Goal: Task Accomplishment & Management: Manage account settings

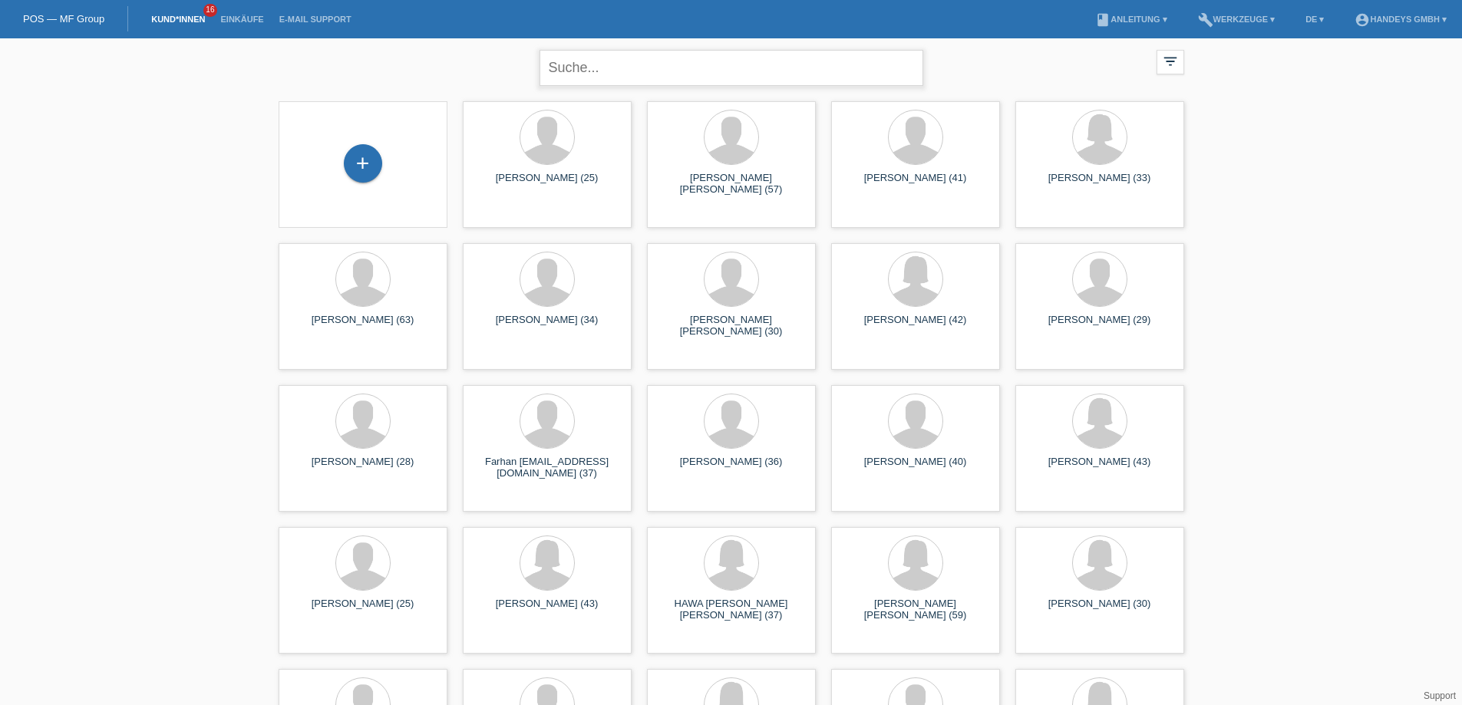
click at [620, 68] on input "text" at bounding box center [732, 68] width 384 height 36
type input "RETO PETER"
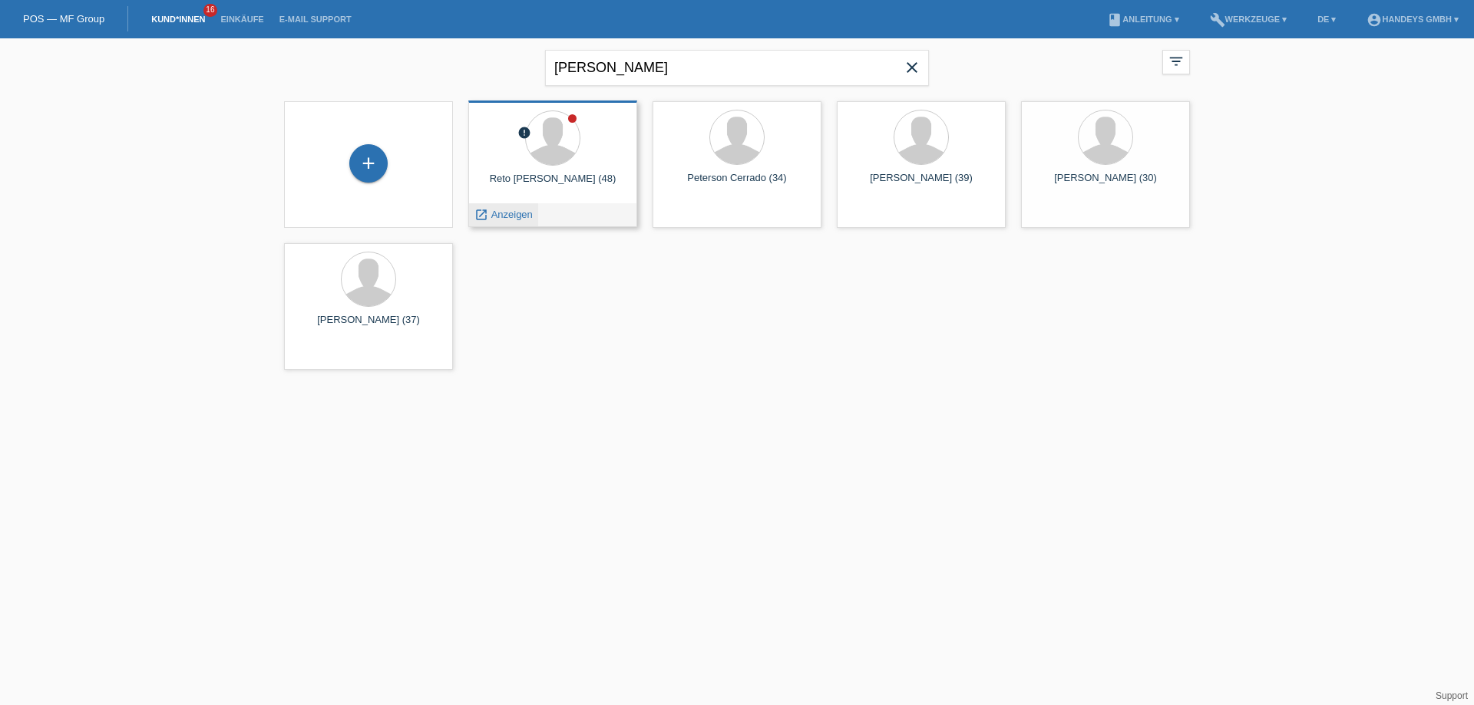
click at [507, 220] on span "Anzeigen" at bounding box center [511, 215] width 41 height 12
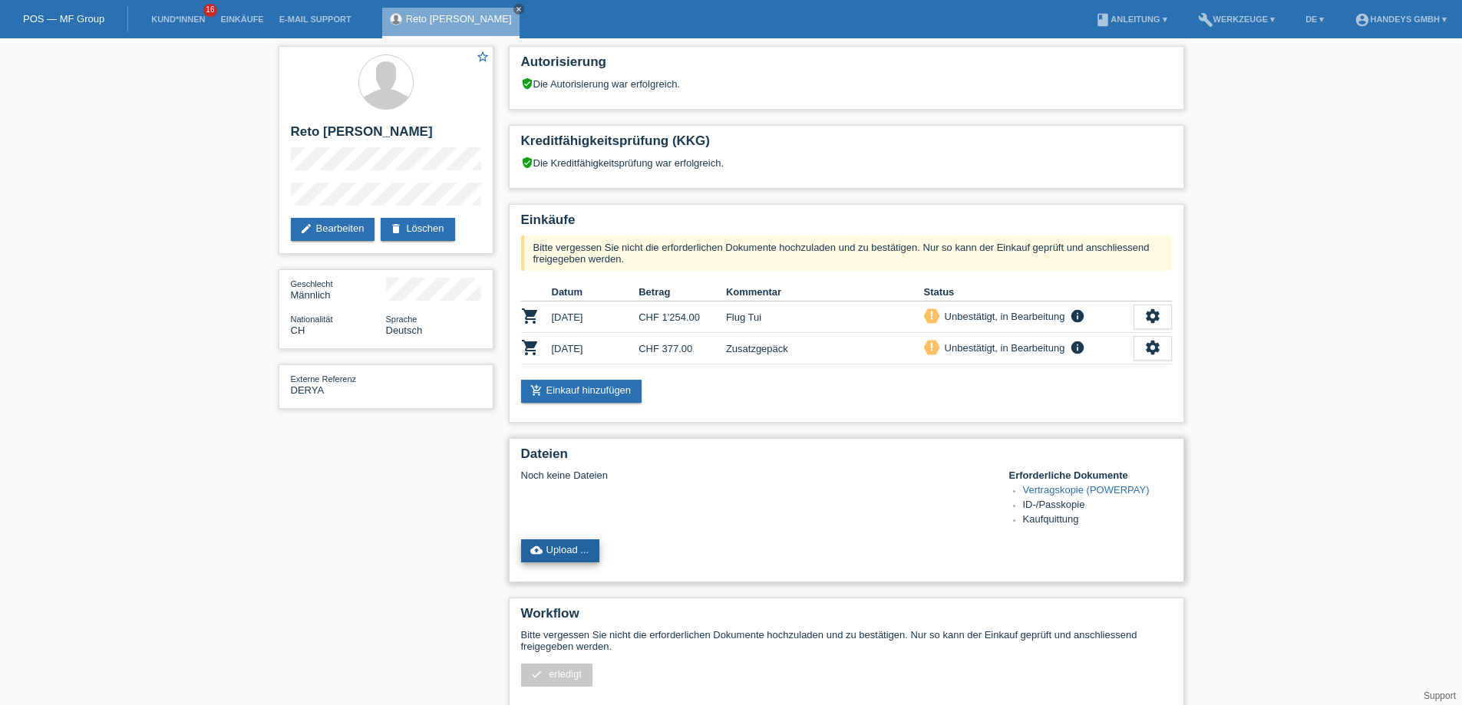
click at [571, 555] on link "cloud_upload Upload ..." at bounding box center [560, 551] width 79 height 23
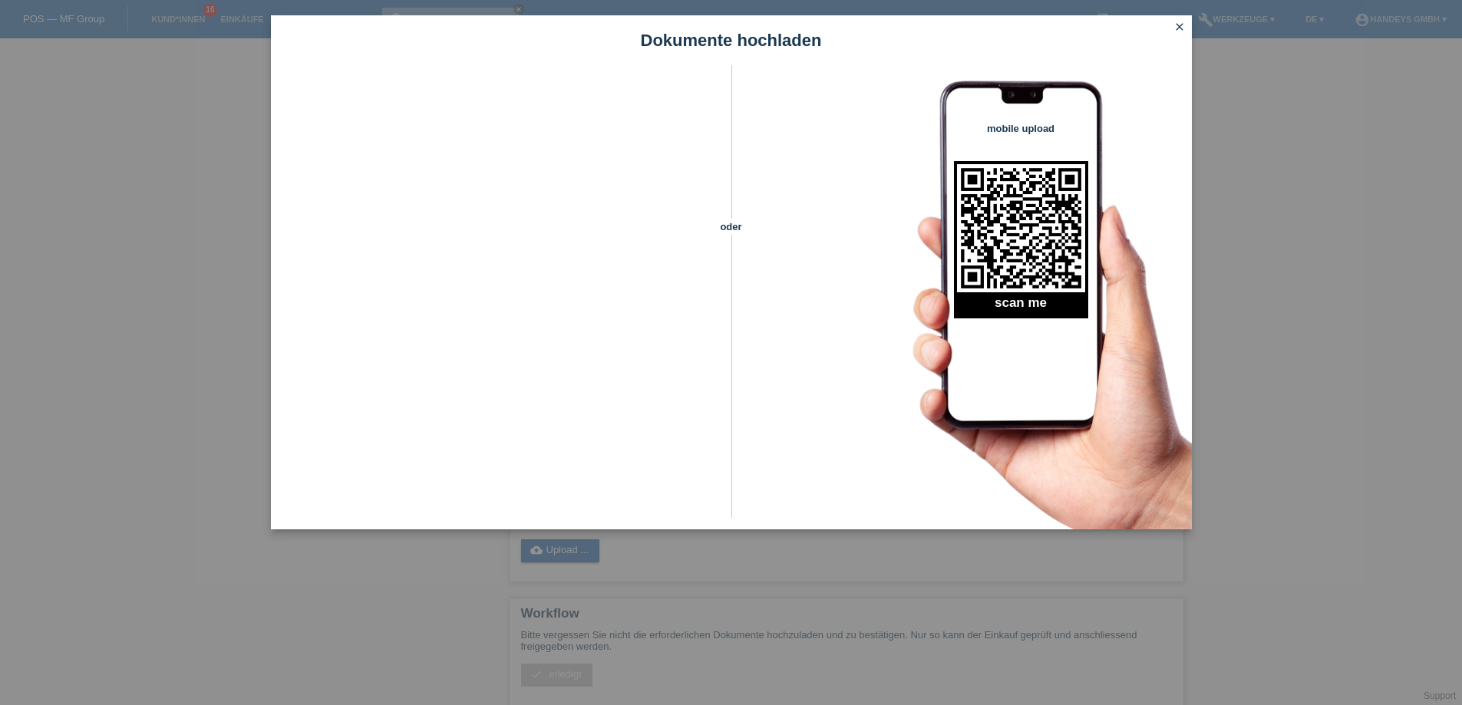
click at [1181, 21] on icon "close" at bounding box center [1180, 27] width 12 height 12
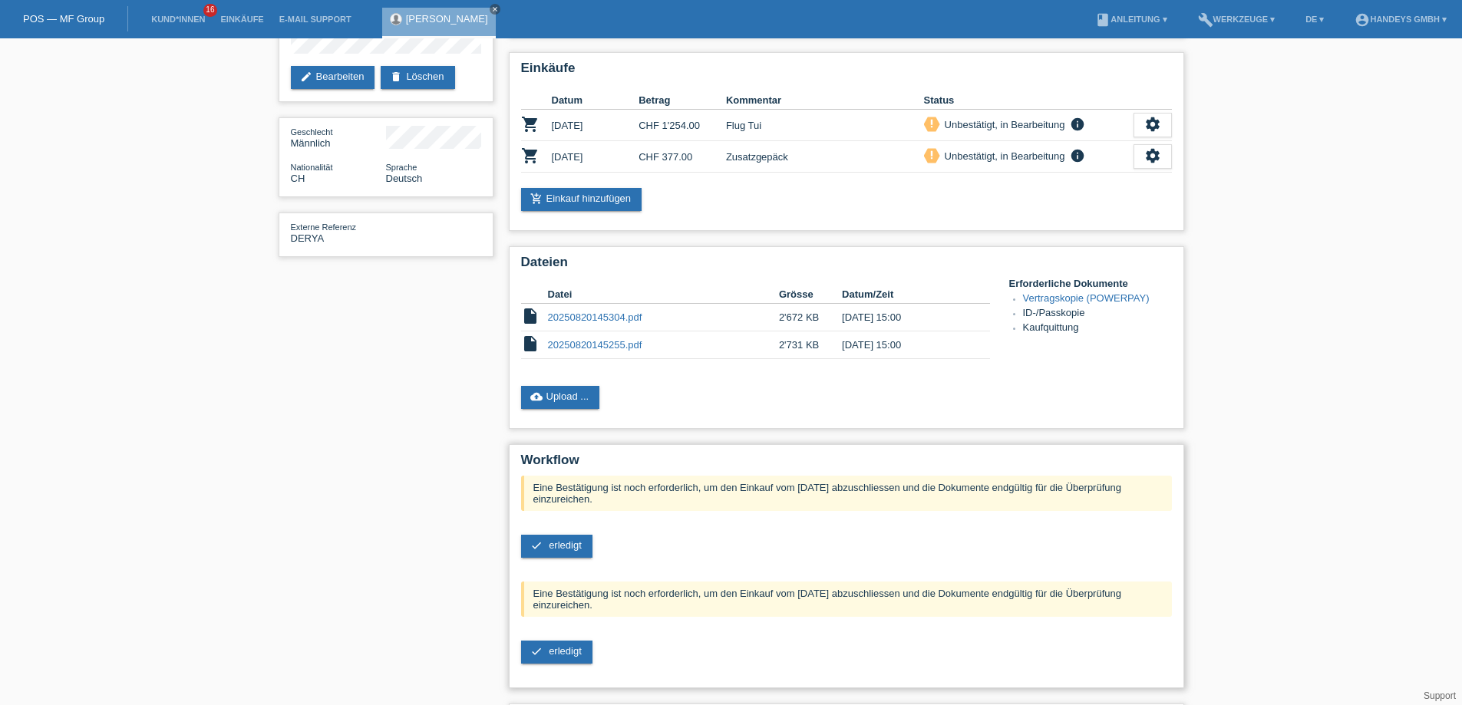
scroll to position [154, 0]
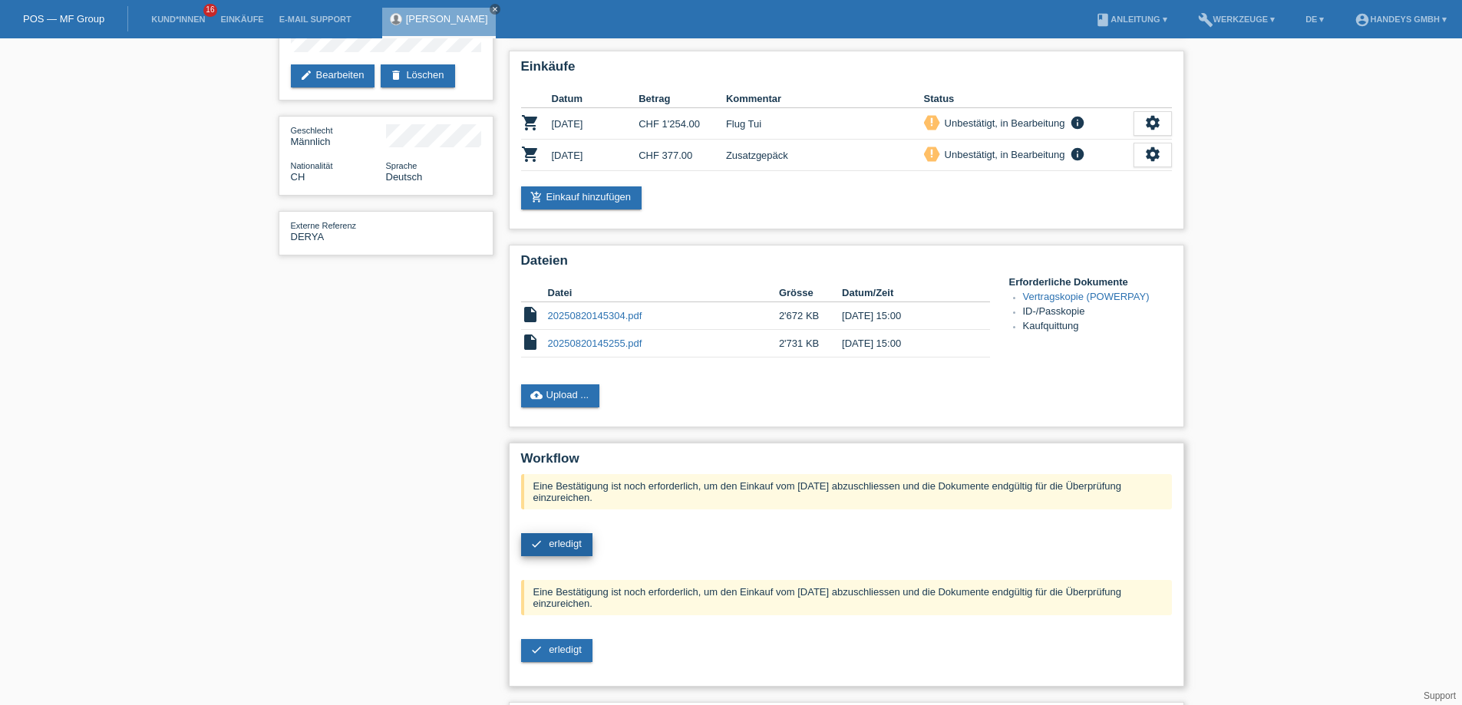
click at [563, 538] on span "erledigt" at bounding box center [565, 544] width 33 height 12
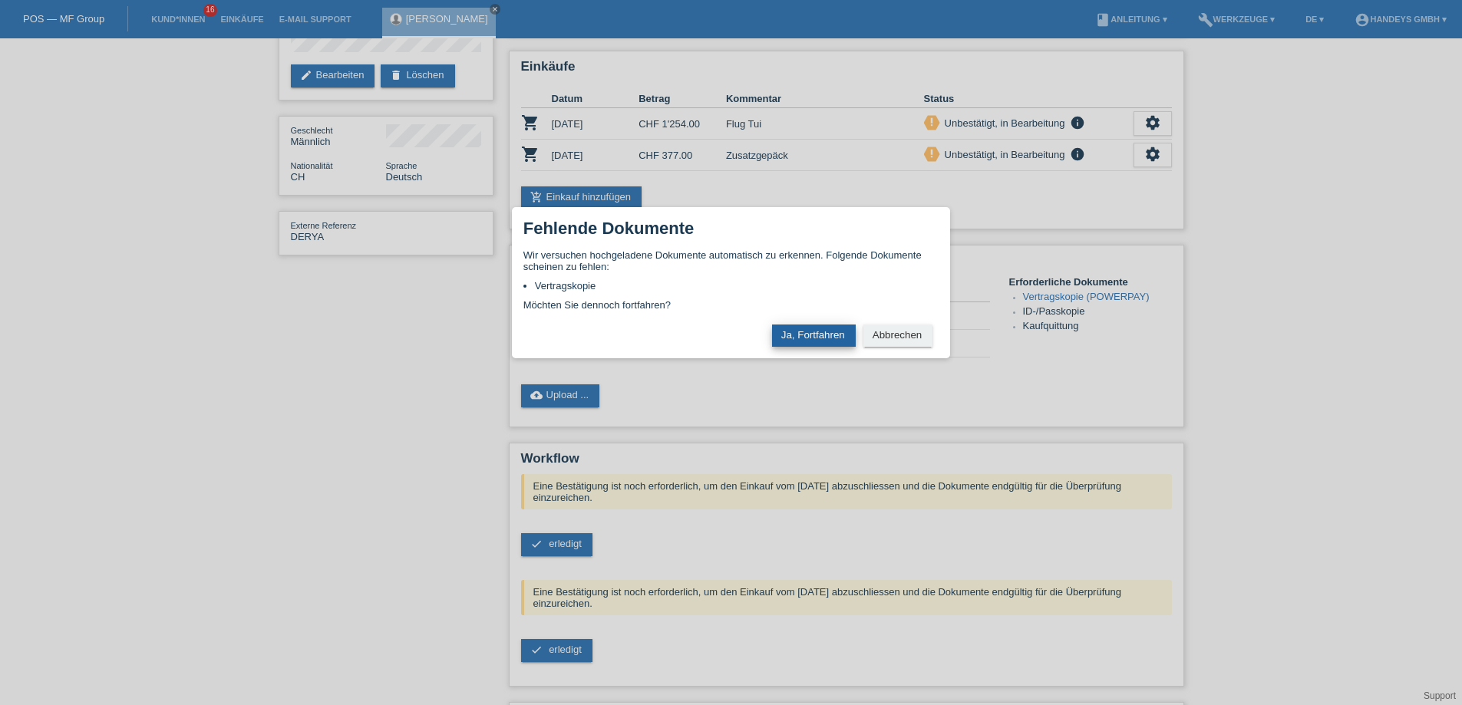
click at [811, 334] on button "Ja, Fortfahren" at bounding box center [814, 336] width 84 height 22
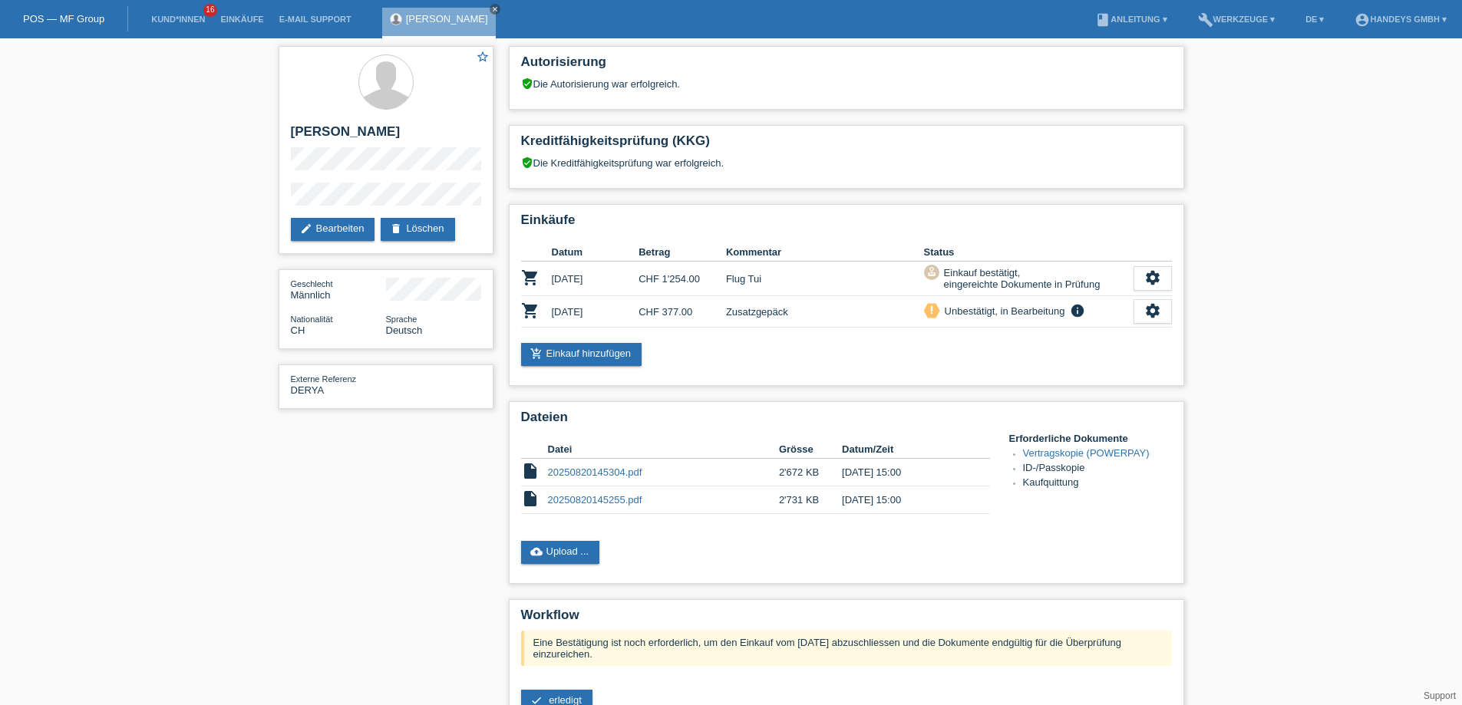
scroll to position [149, 0]
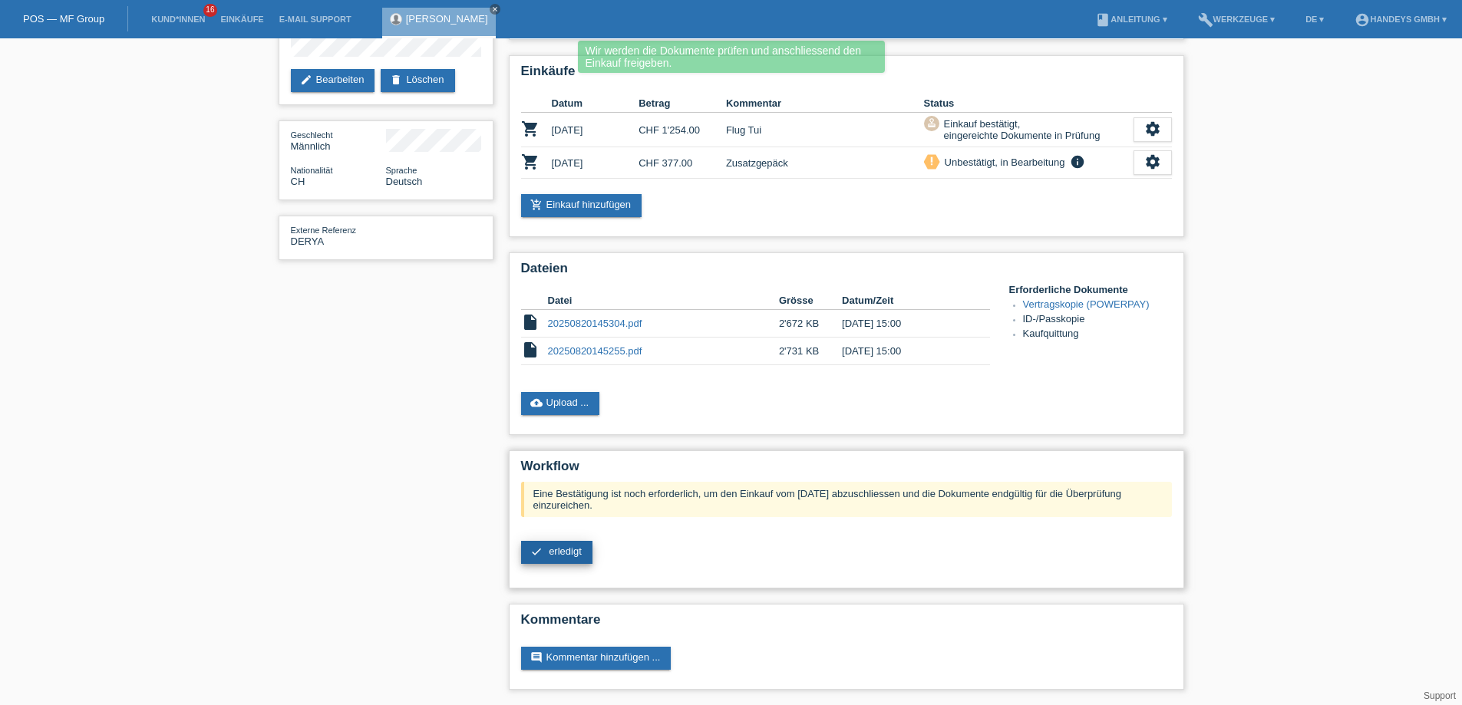
click at [574, 550] on span "erledigt" at bounding box center [565, 552] width 33 height 12
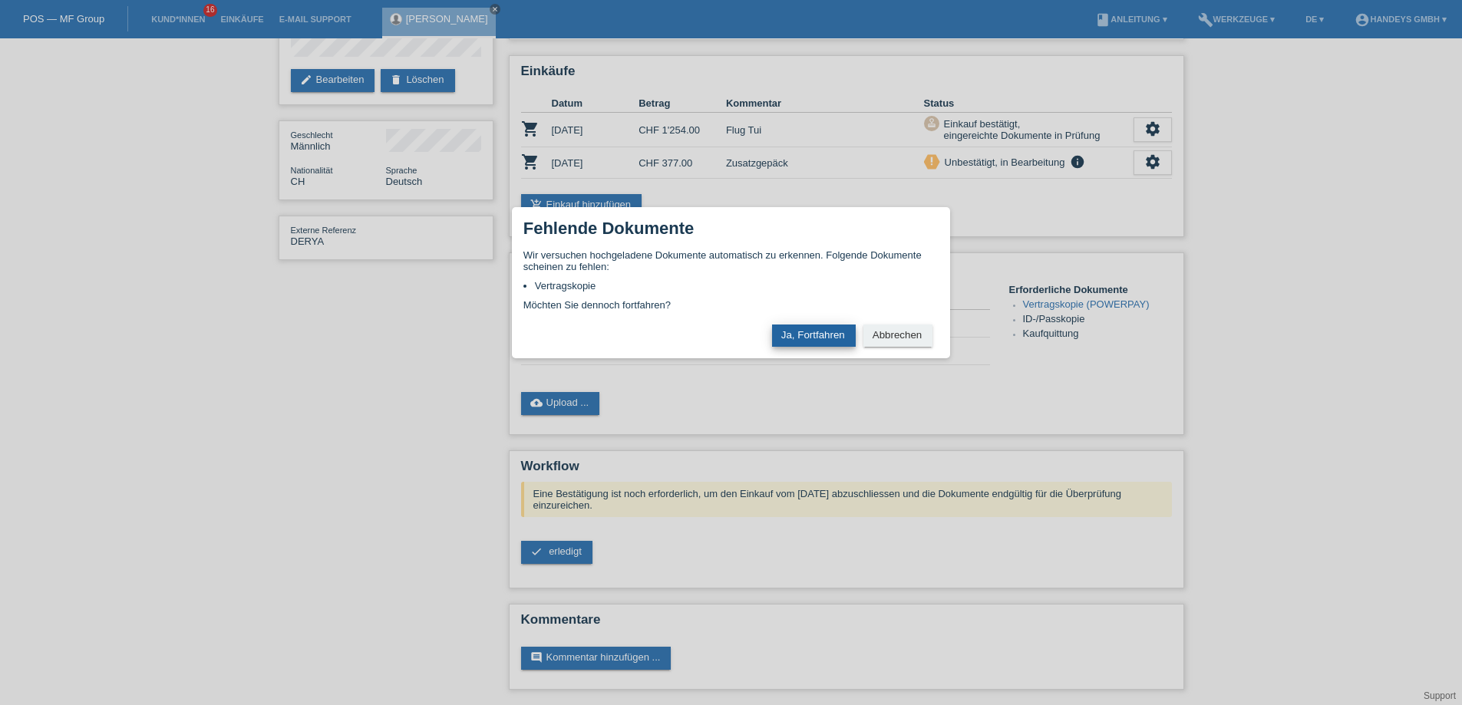
click at [808, 341] on button "Ja, Fortfahren" at bounding box center [814, 336] width 84 height 22
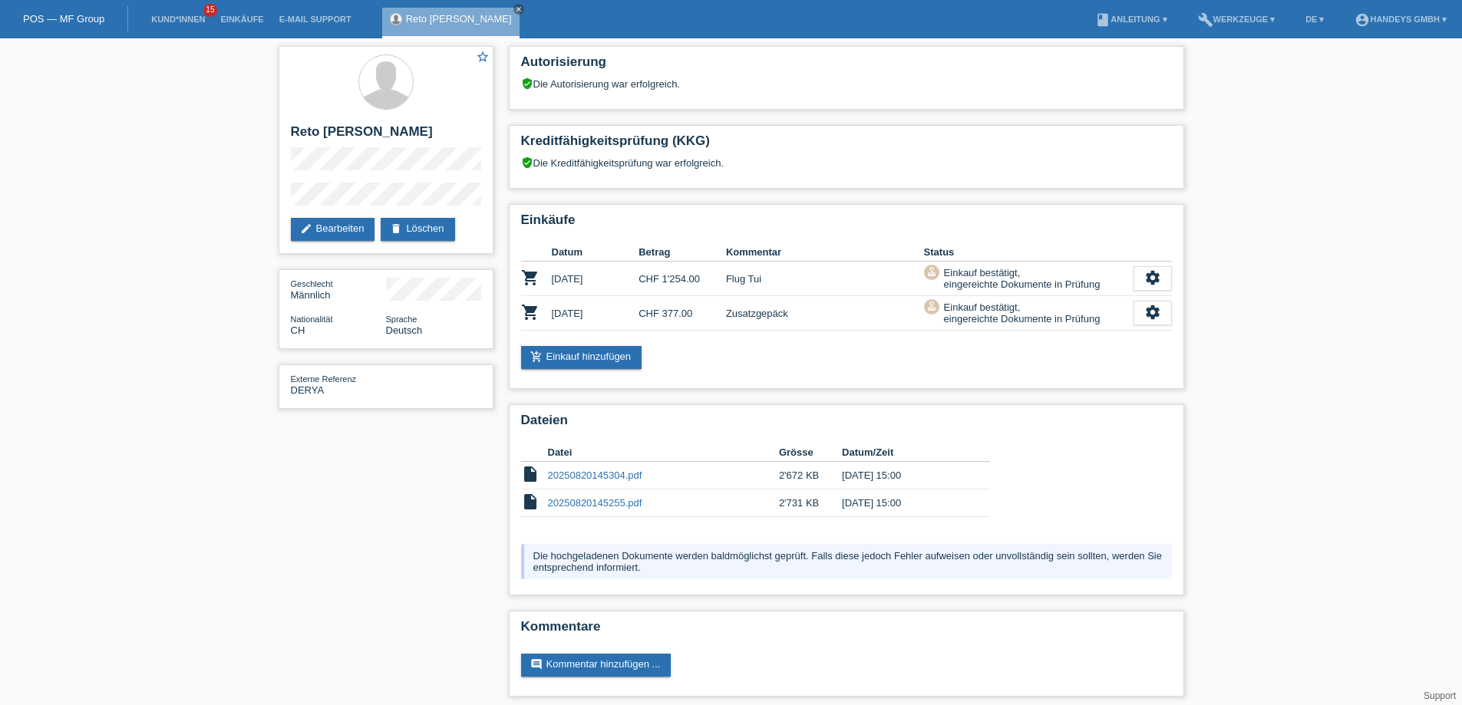
scroll to position [7, 0]
